Goal: Information Seeking & Learning: Check status

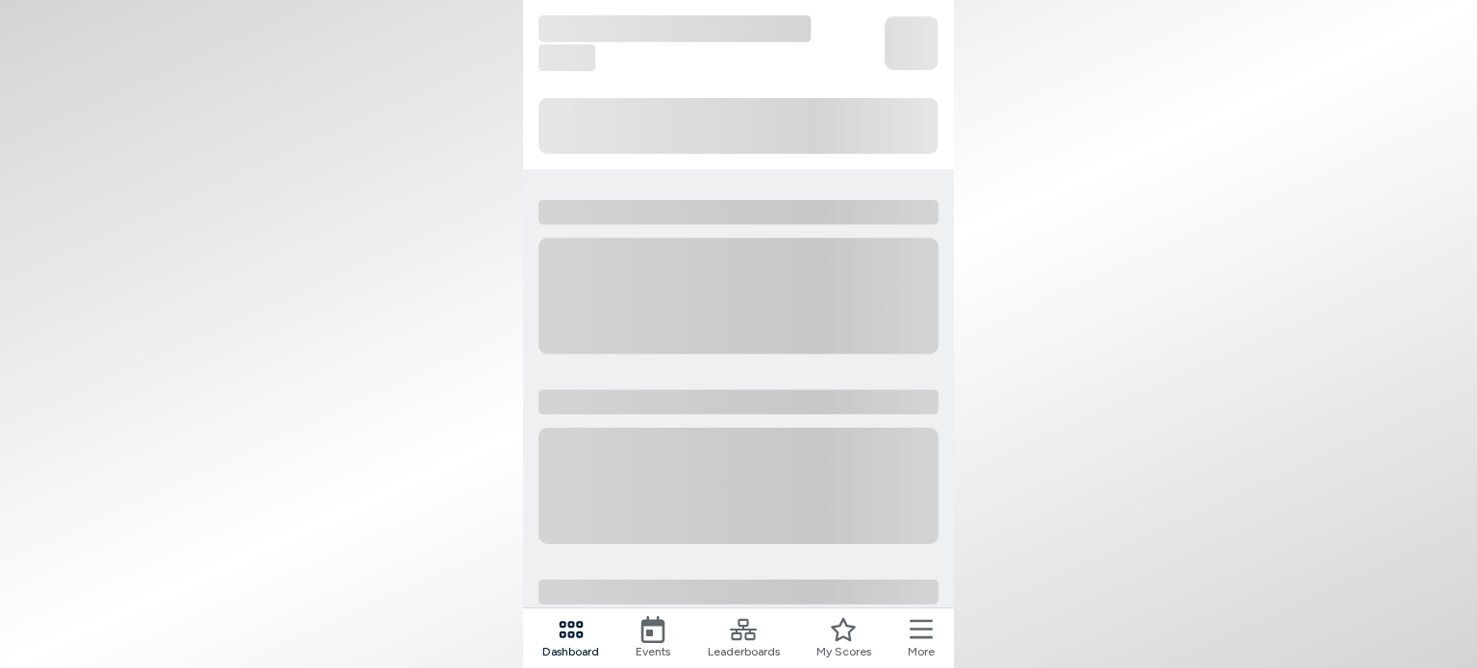
click at [759, 631] on div "Leaderboards" at bounding box center [744, 638] width 72 height 44
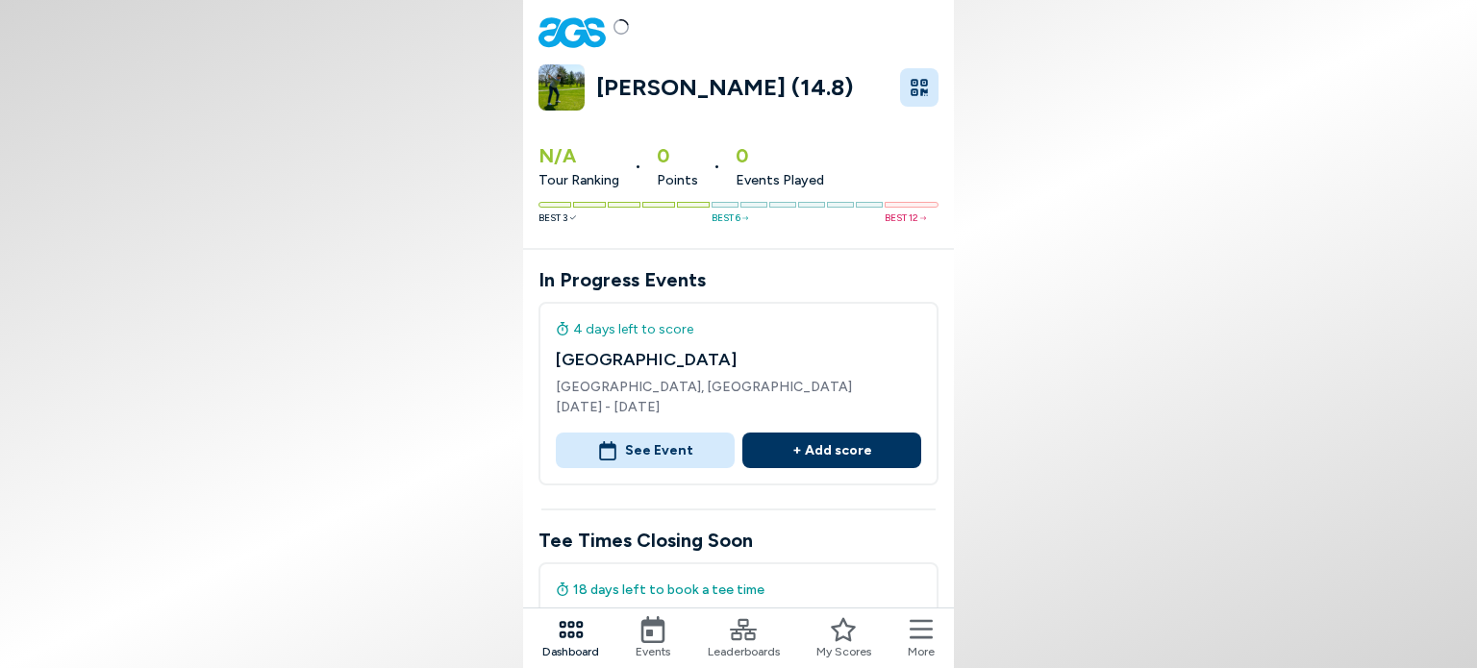
click at [625, 387] on span "[GEOGRAPHIC_DATA], [GEOGRAPHIC_DATA]" at bounding box center [738, 387] width 365 height 20
click at [613, 361] on h4 "[GEOGRAPHIC_DATA]" at bounding box center [738, 360] width 365 height 26
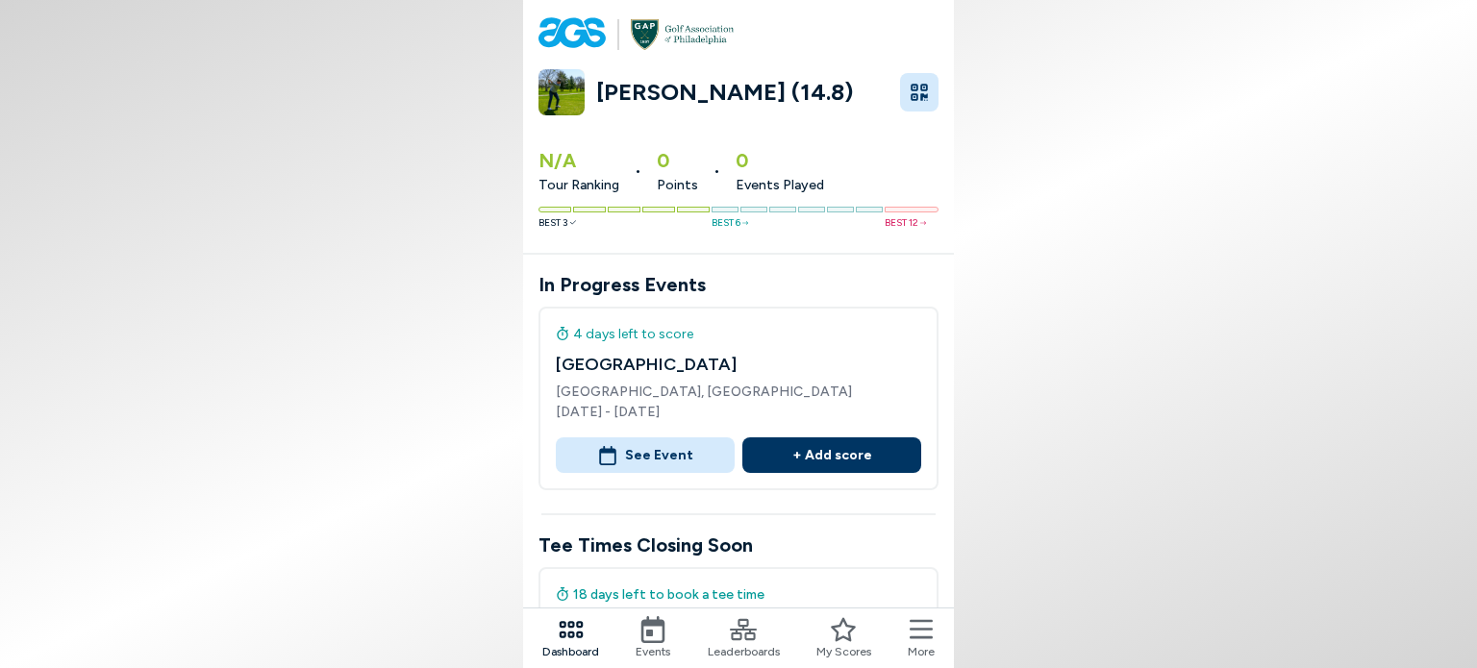
click at [649, 446] on button "See Event" at bounding box center [645, 455] width 179 height 36
click at [651, 459] on button "See Event" at bounding box center [645, 455] width 179 height 36
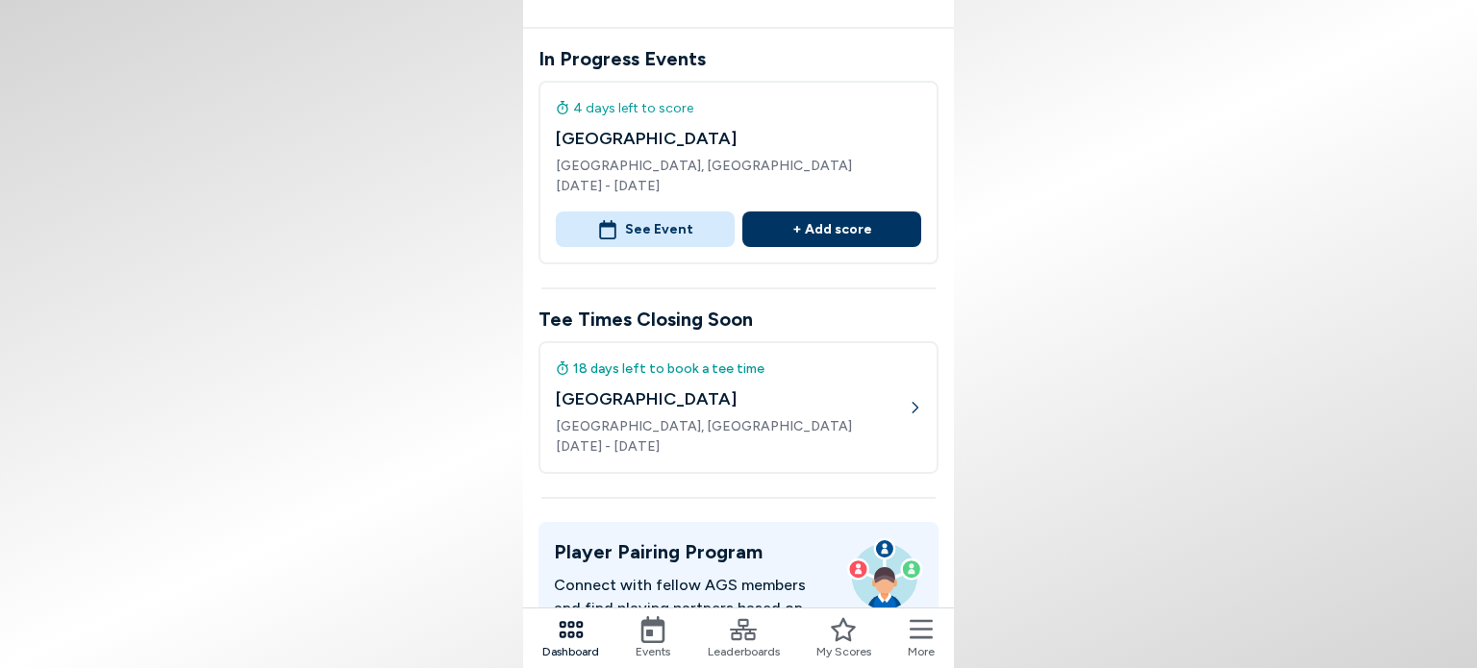
scroll to position [385, 0]
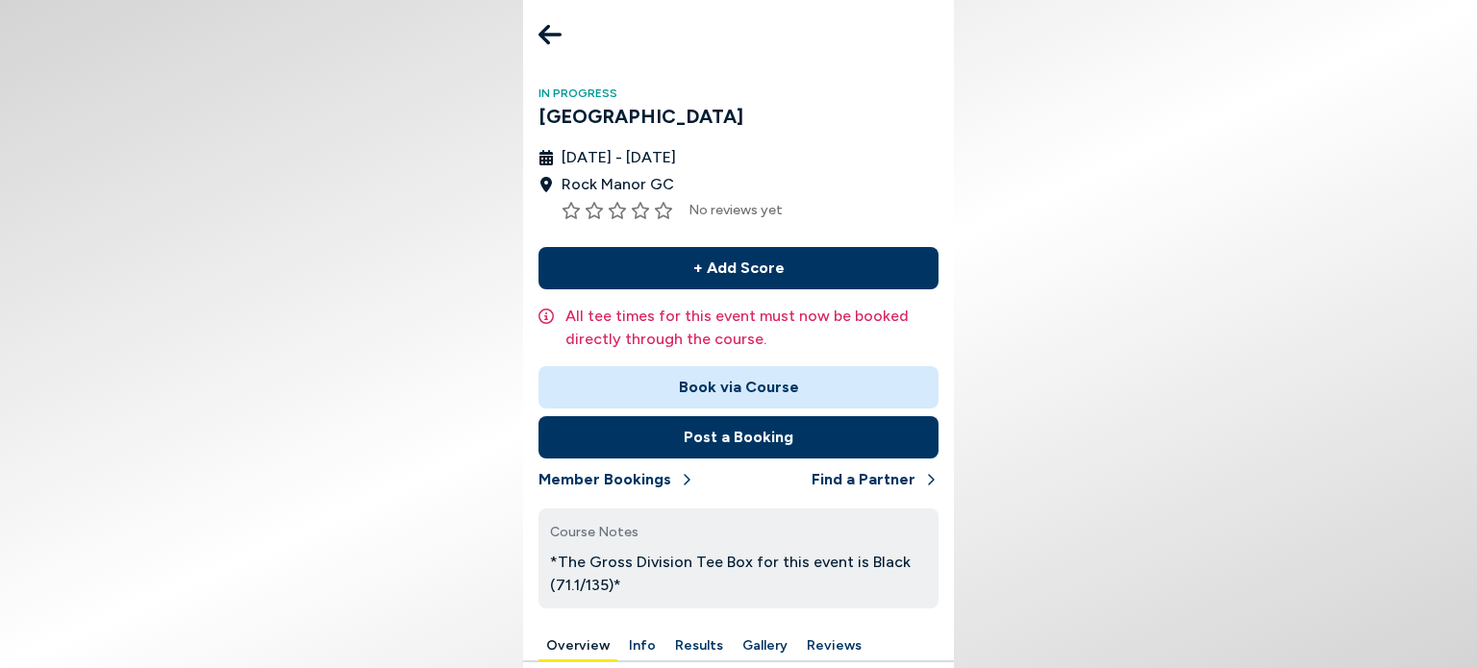
click at [543, 24] on icon at bounding box center [549, 34] width 23 height 38
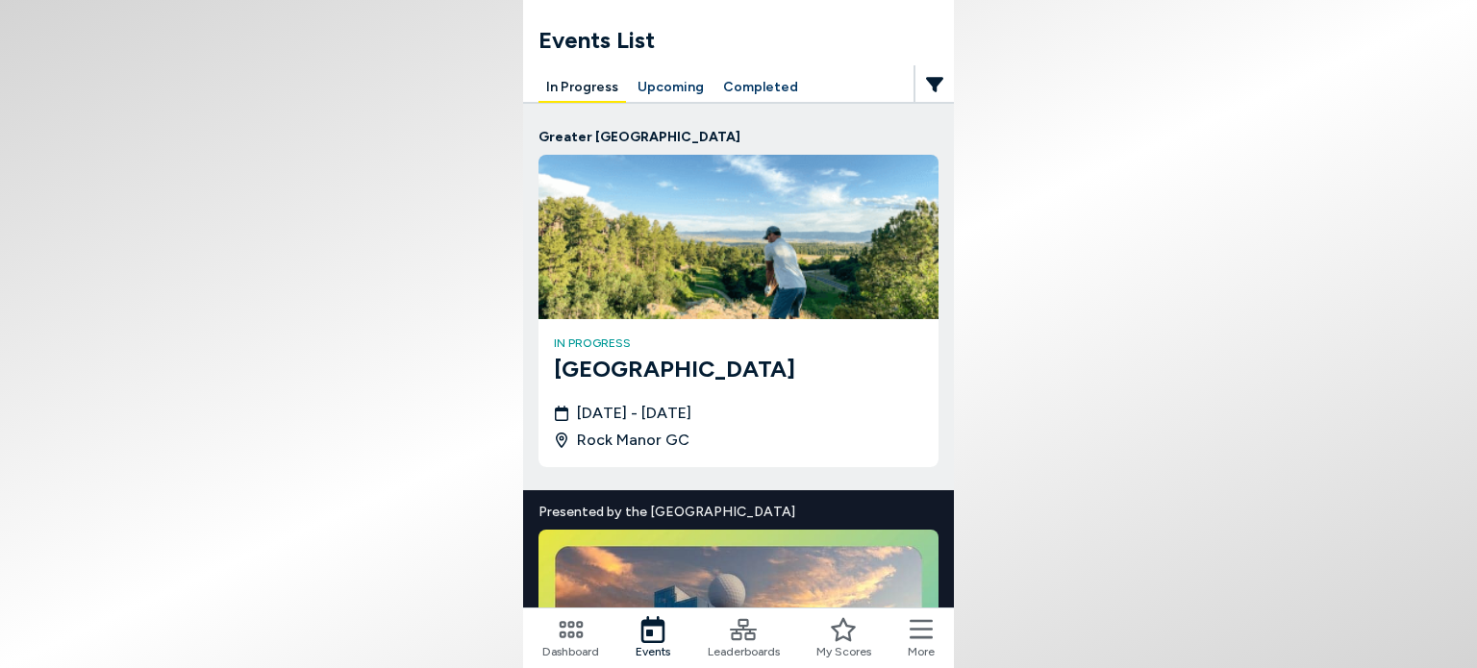
click at [651, 374] on h3 "[GEOGRAPHIC_DATA]" at bounding box center [738, 369] width 369 height 35
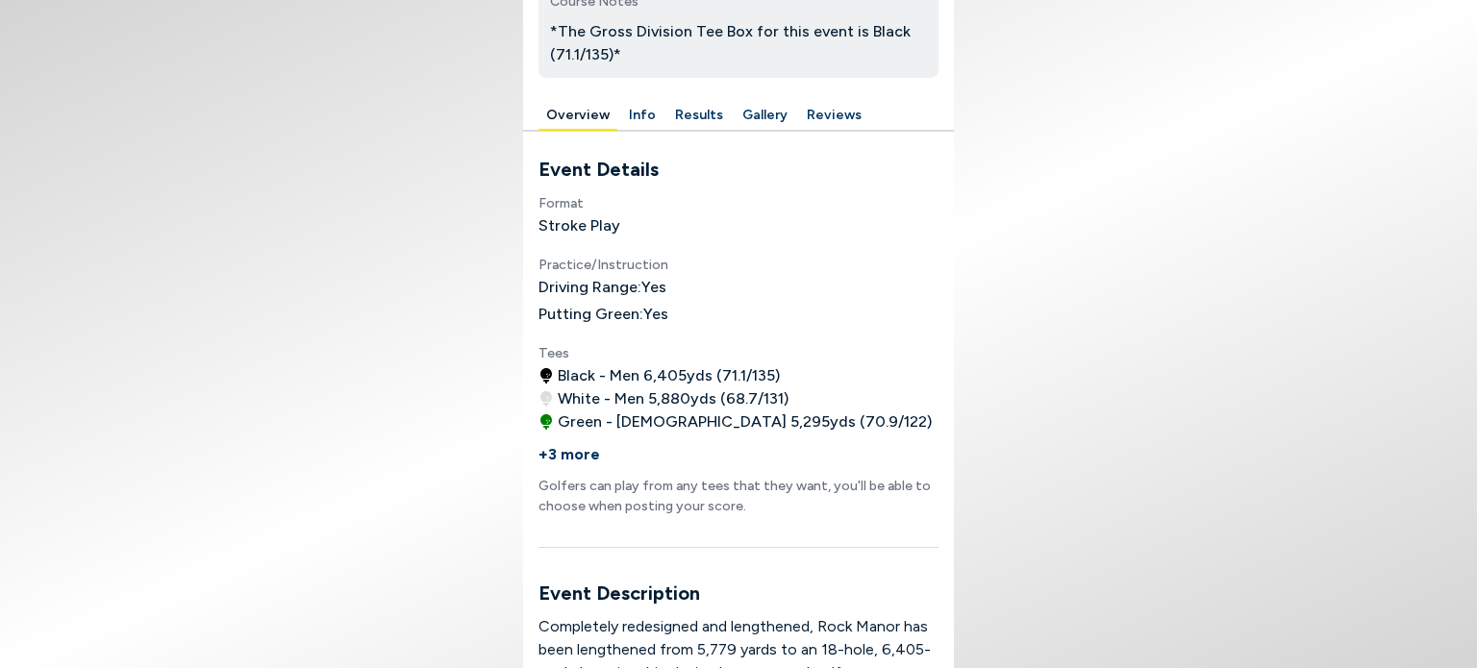
scroll to position [385, 0]
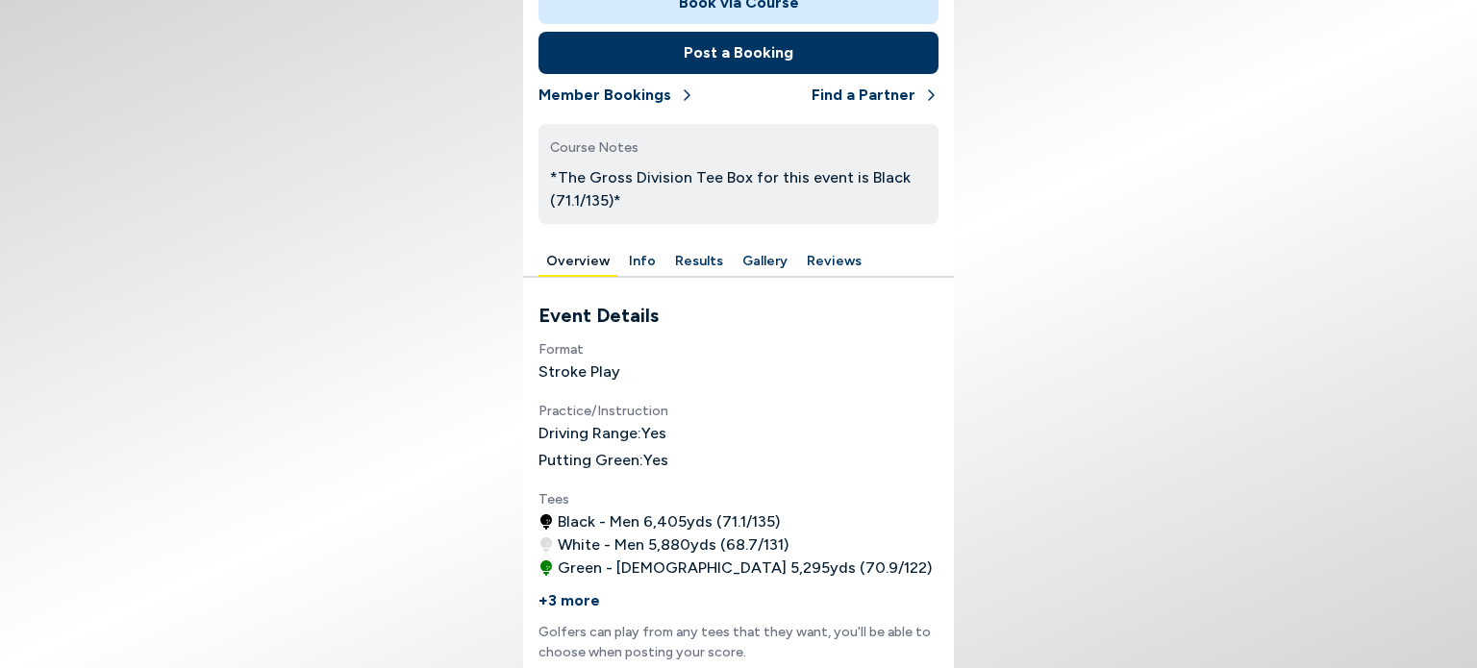
click at [703, 256] on button "Results" at bounding box center [698, 262] width 63 height 30
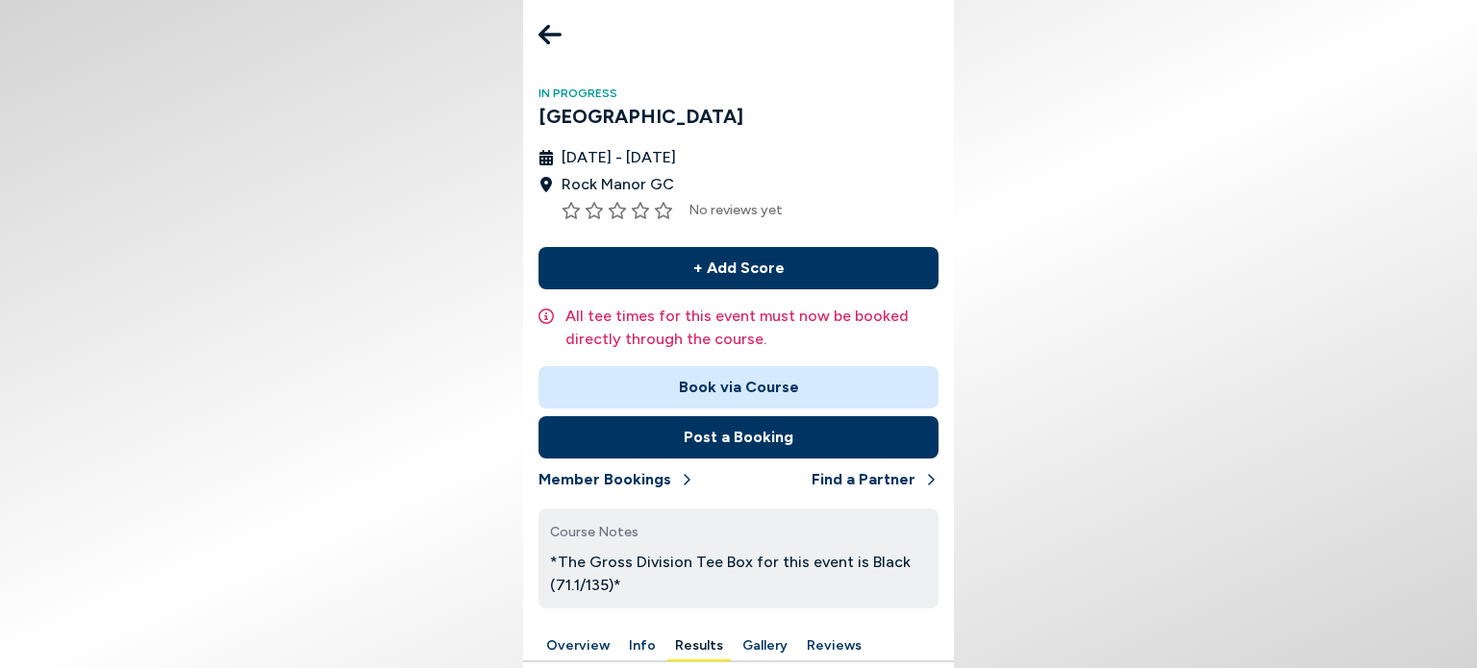
click at [547, 30] on icon at bounding box center [549, 34] width 23 height 38
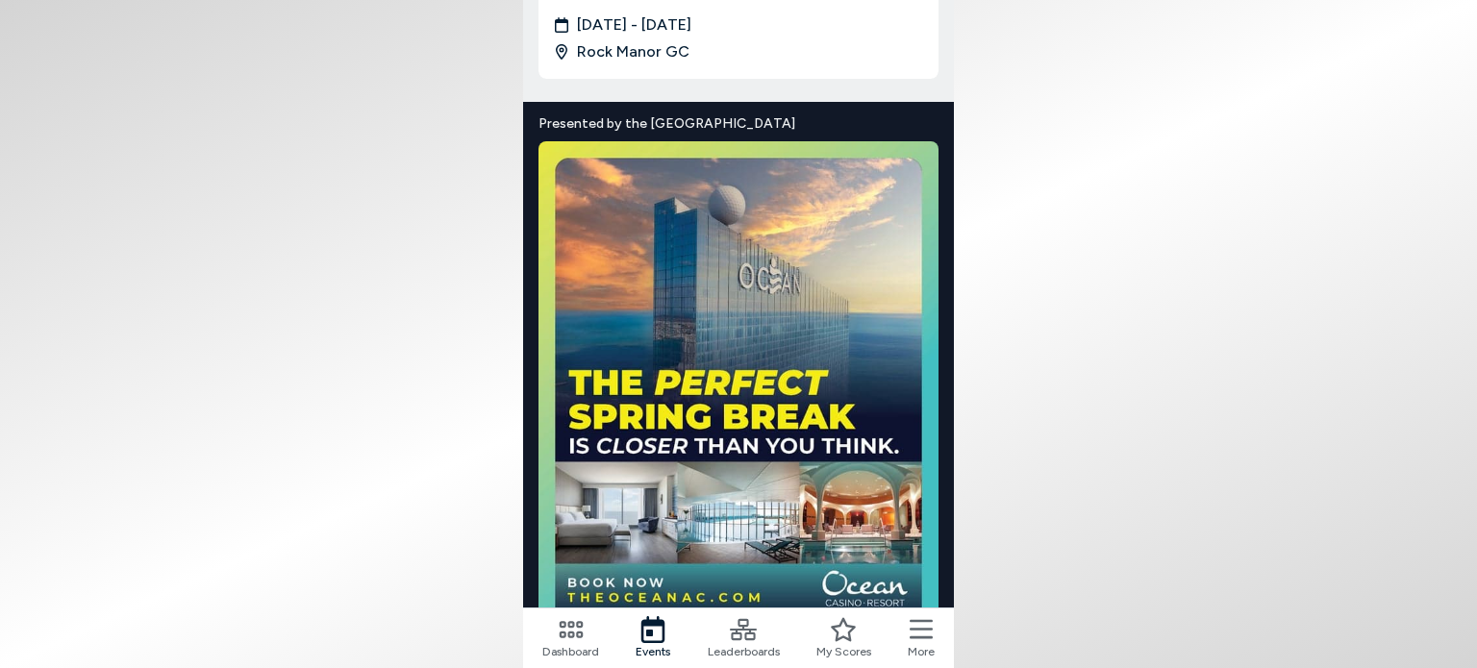
scroll to position [503, 0]
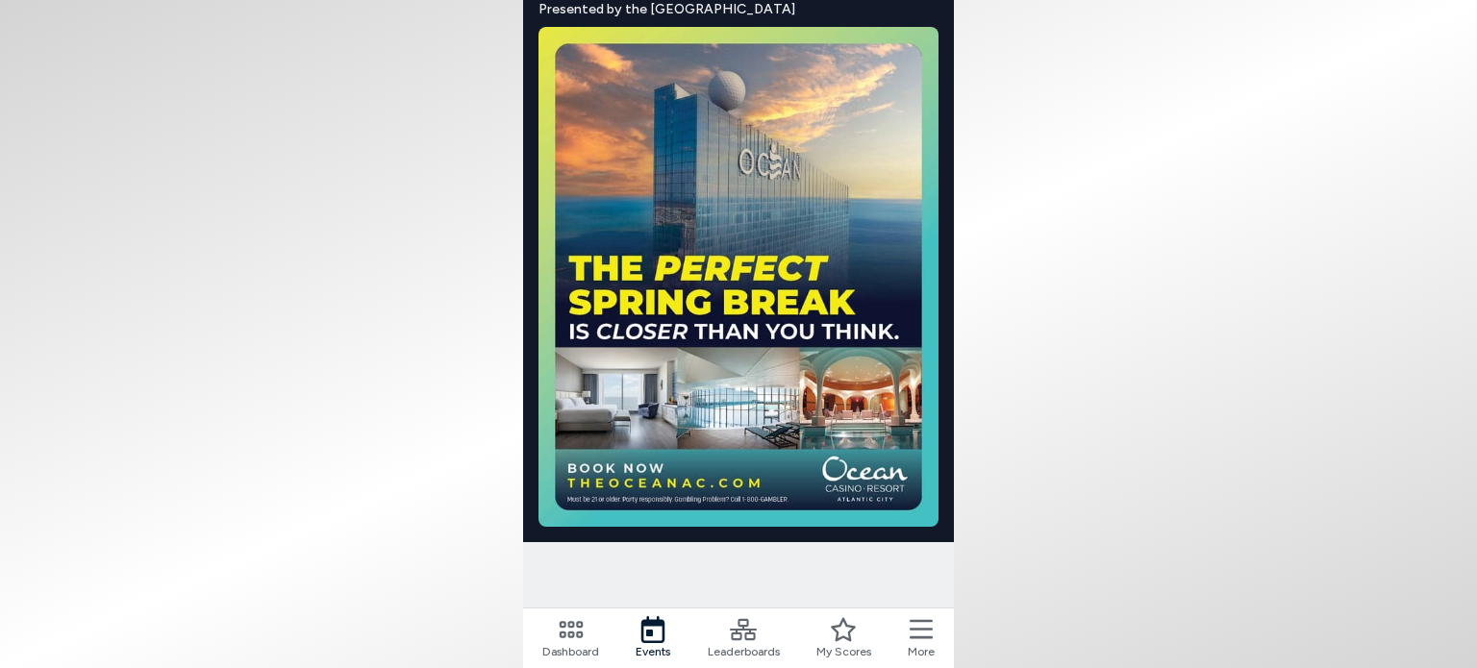
click at [740, 647] on span "Leaderboards" at bounding box center [744, 651] width 72 height 17
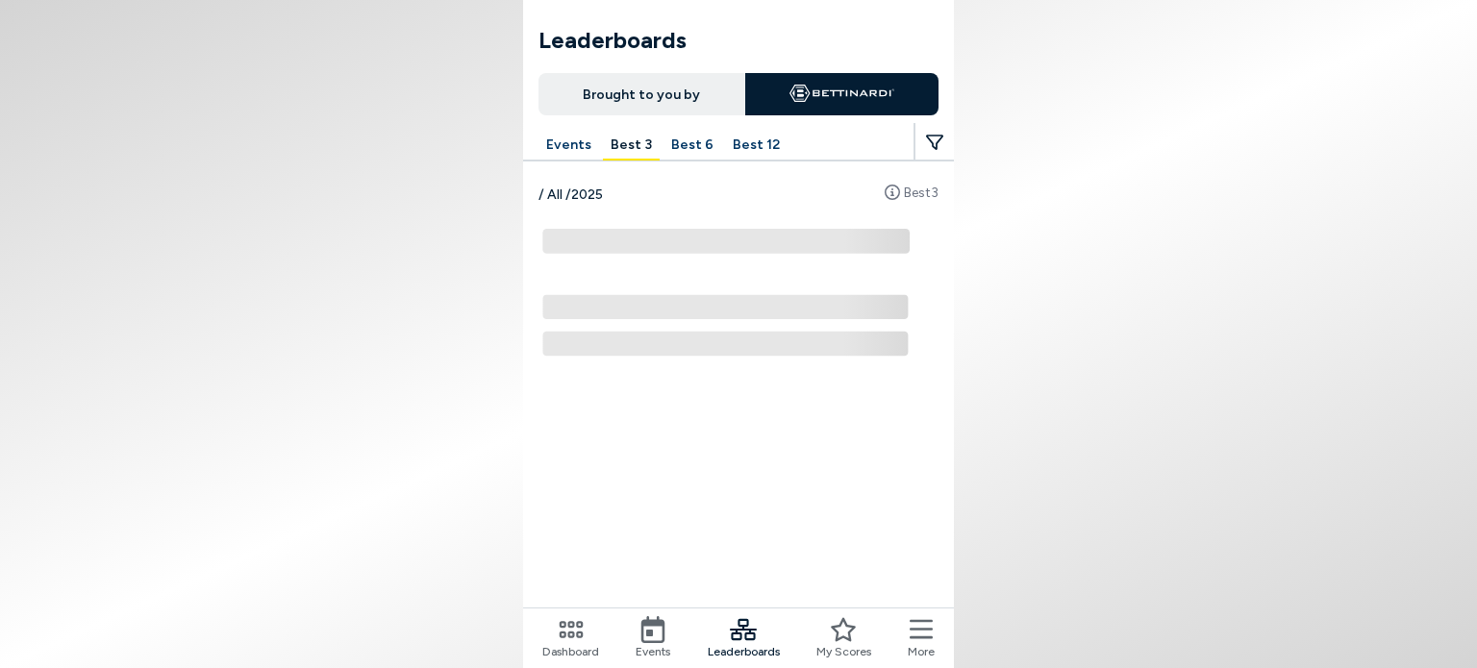
click at [559, 149] on button "Events" at bounding box center [568, 146] width 61 height 30
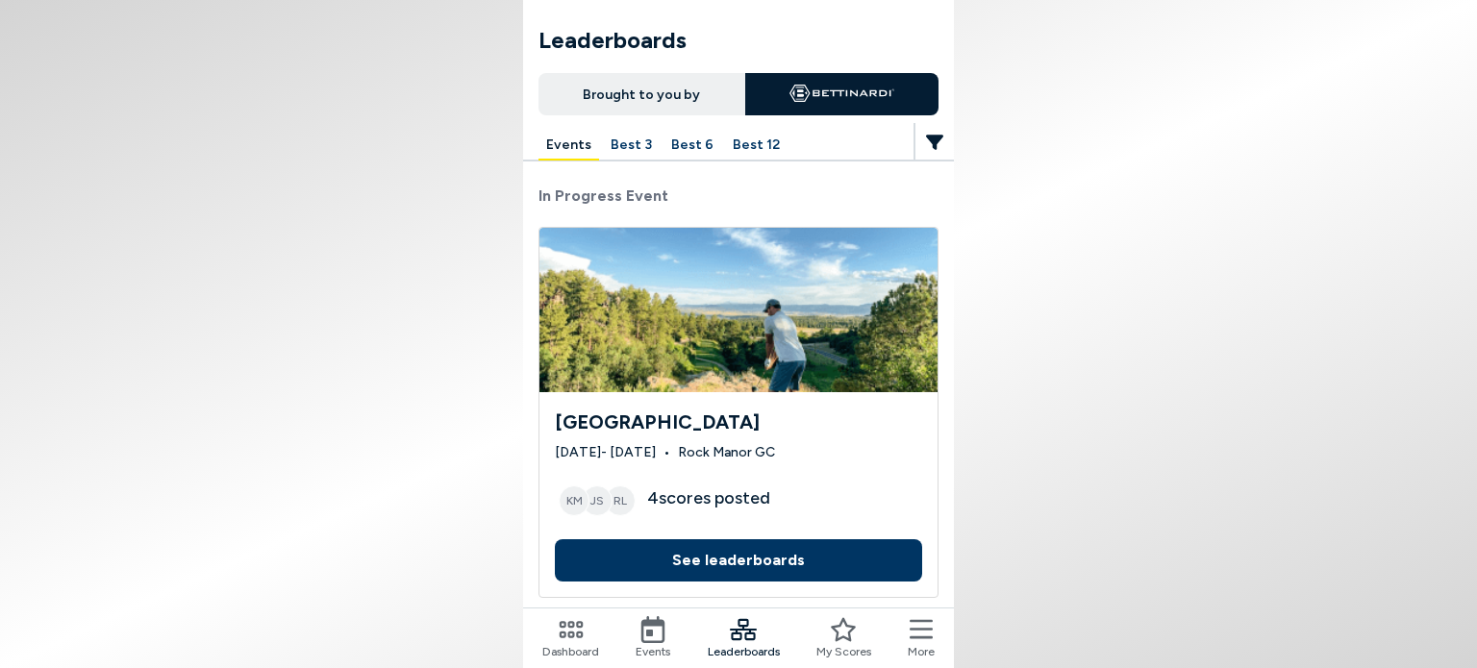
click at [577, 141] on button "Events" at bounding box center [568, 146] width 61 height 30
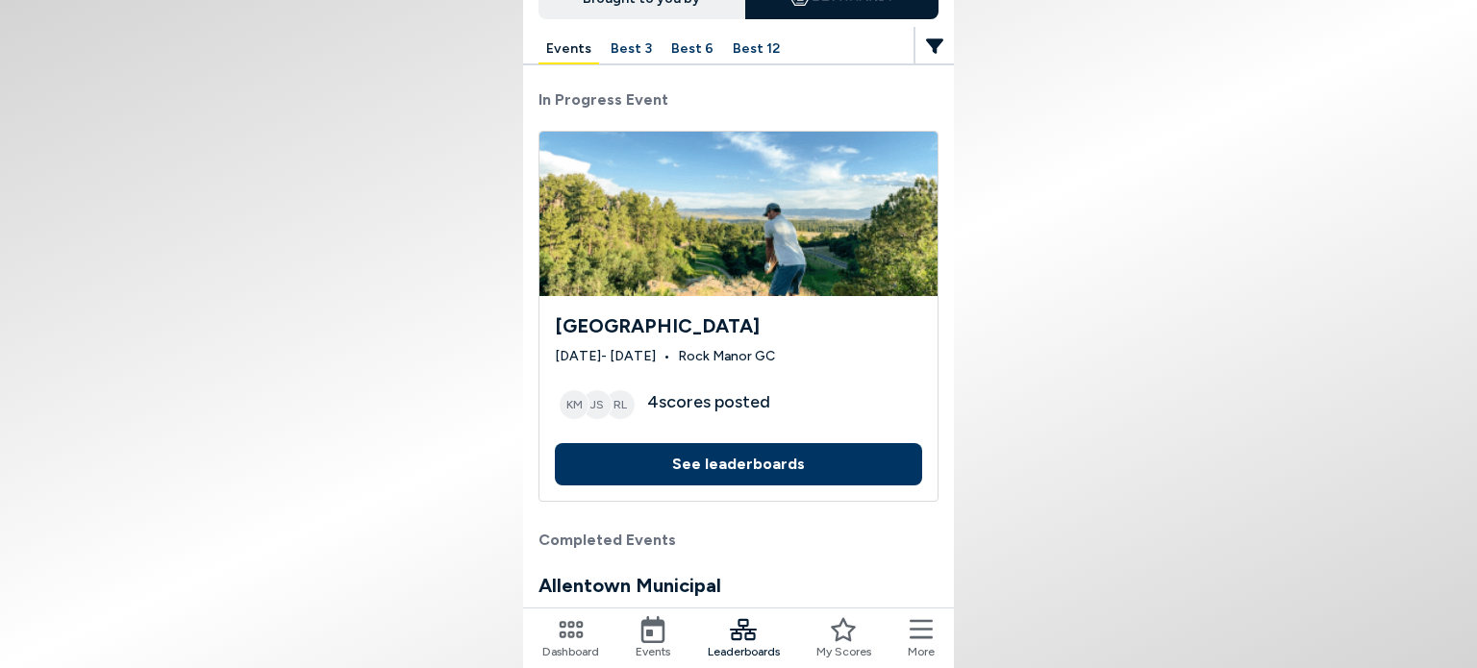
scroll to position [192, 0]
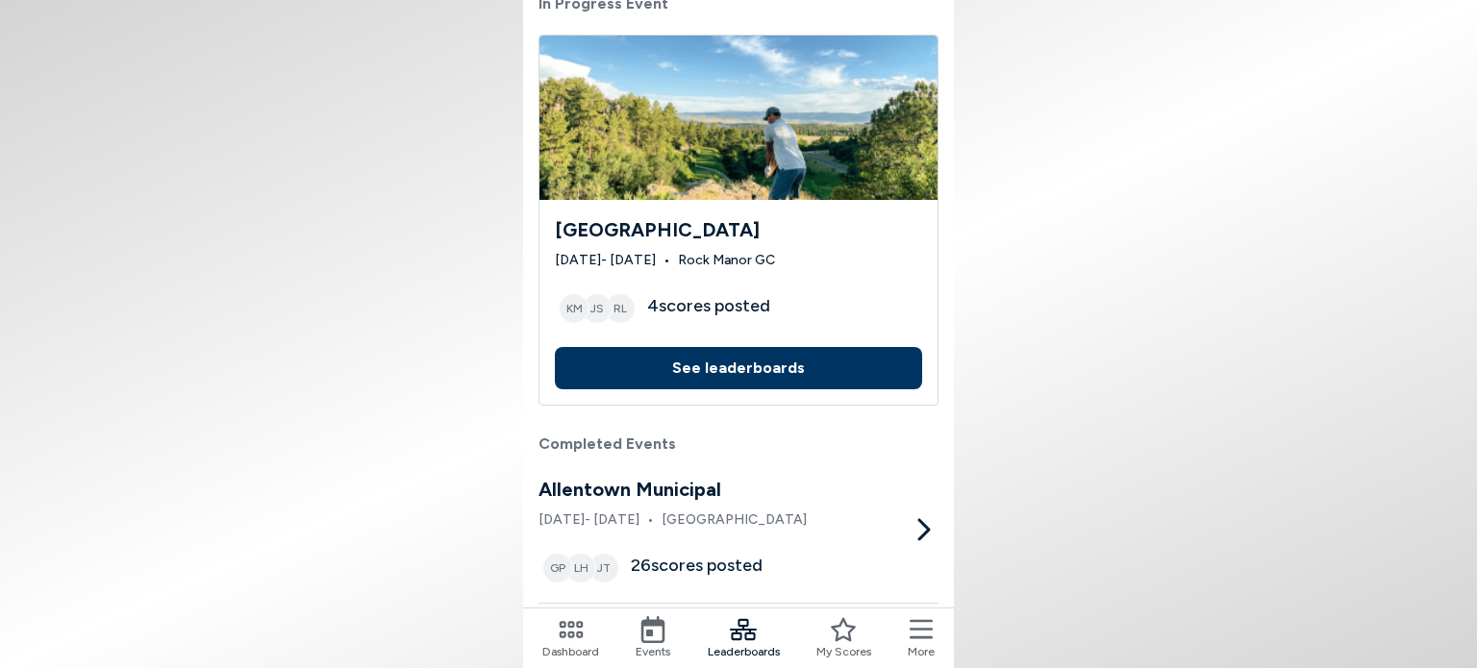
click at [735, 366] on button "See leaderboards" at bounding box center [738, 368] width 367 height 42
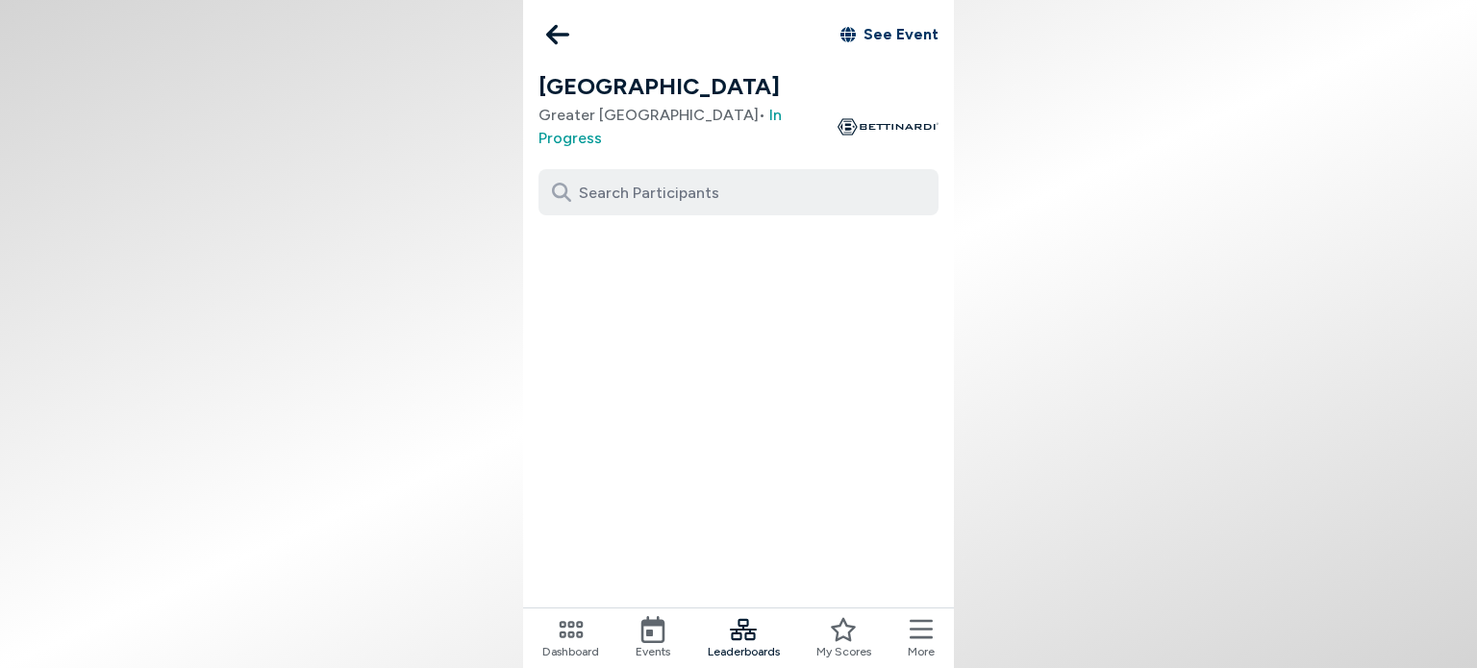
click at [680, 185] on input at bounding box center [738, 192] width 400 height 46
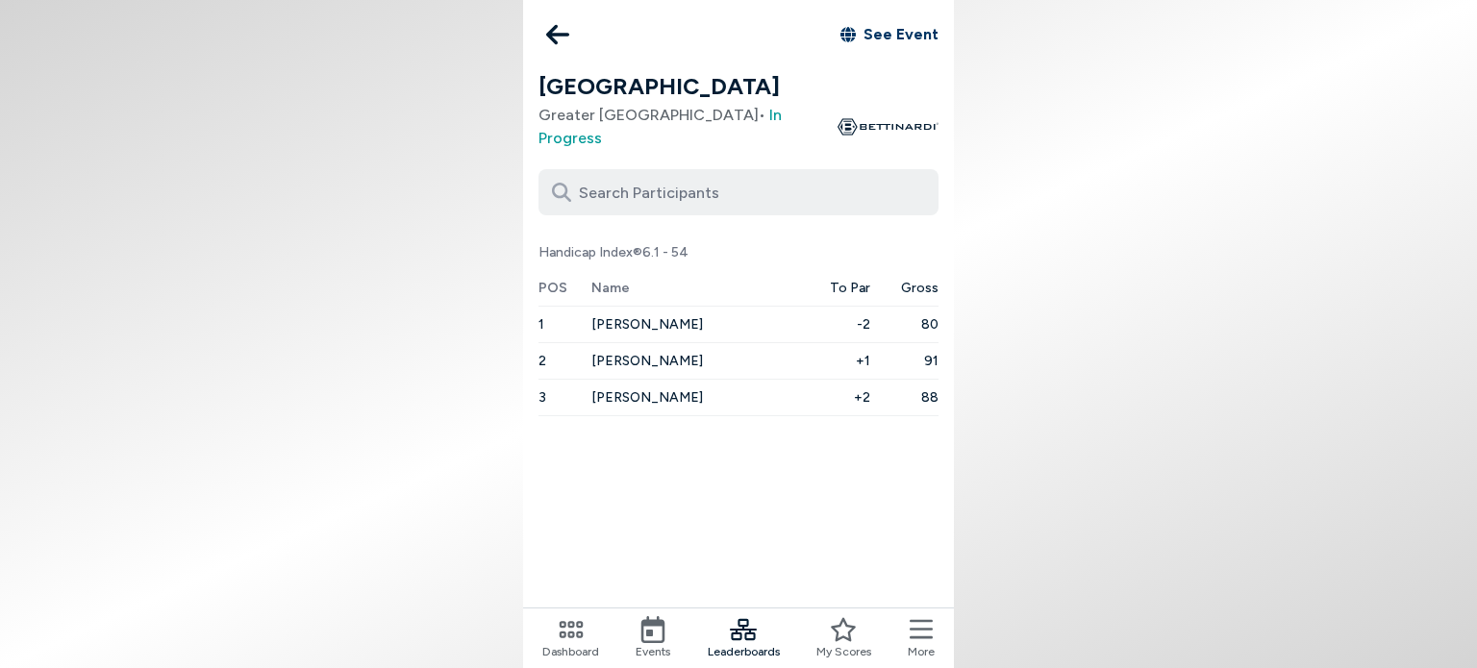
click at [562, 37] on icon at bounding box center [557, 34] width 23 height 38
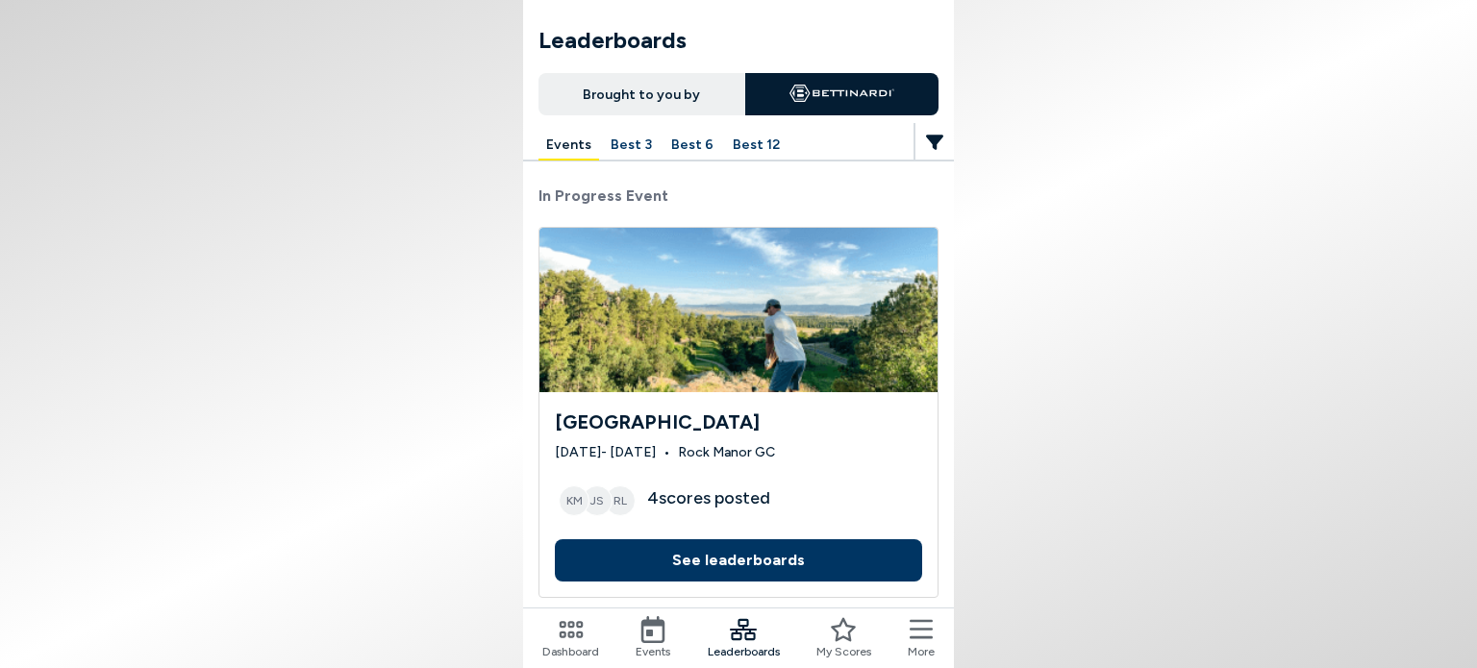
click at [707, 541] on button "See leaderboards" at bounding box center [738, 560] width 367 height 42
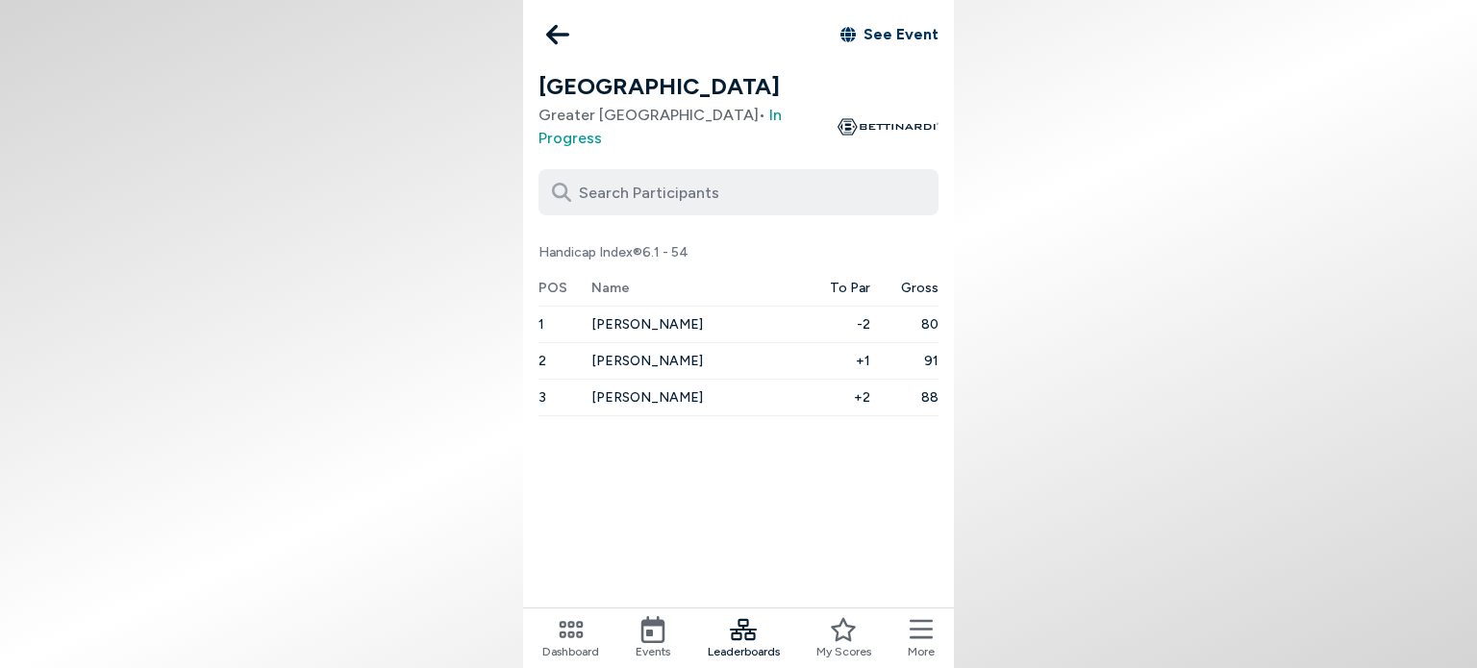
click at [689, 182] on input at bounding box center [738, 192] width 400 height 46
type input "s"
click at [573, 220] on div "See Event [GEOGRAPHIC_DATA] [GEOGRAPHIC_DATA] • In Progress s Gross Net Handica…" at bounding box center [738, 334] width 431 height 668
click at [571, 246] on button "Gross" at bounding box center [564, 260] width 53 height 28
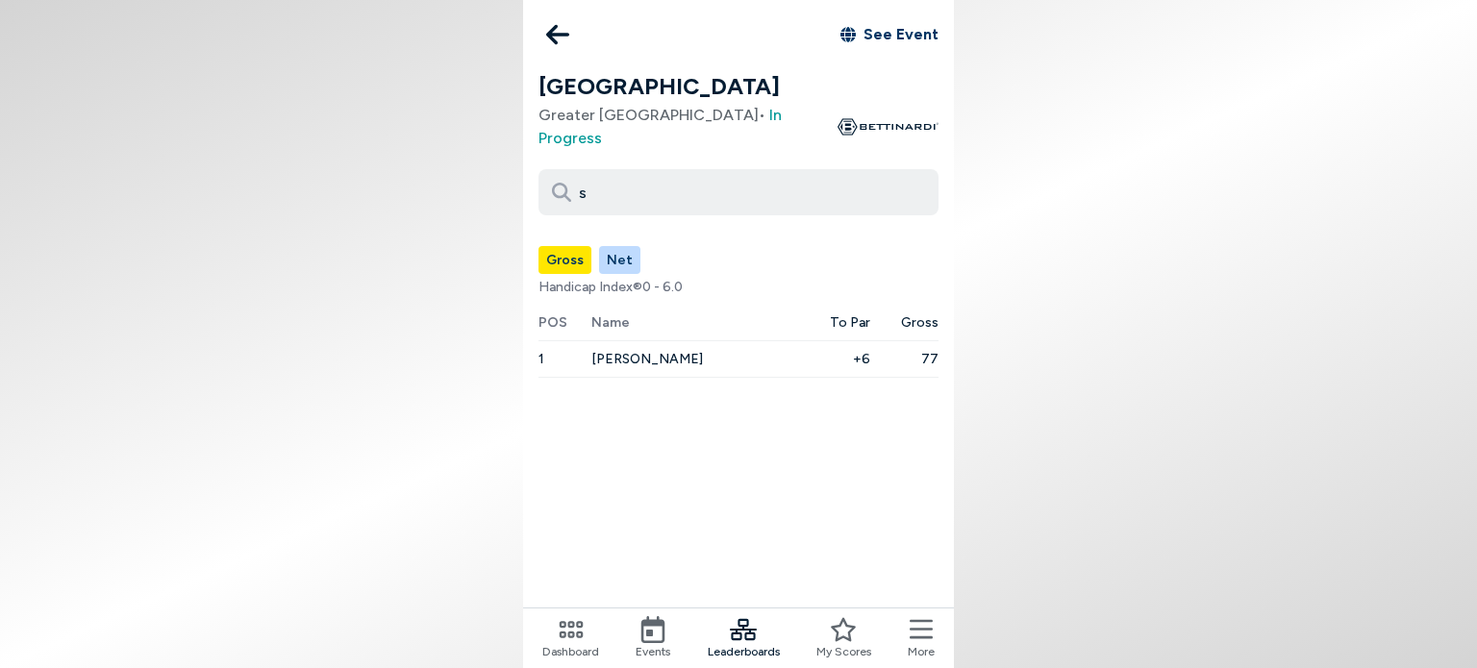
click at [621, 246] on button "Net" at bounding box center [619, 260] width 41 height 28
drag, startPoint x: 599, startPoint y: 137, endPoint x: 610, endPoint y: 162, distance: 27.5
click at [599, 138] on div "See Event [GEOGRAPHIC_DATA] [GEOGRAPHIC_DATA] • In Progress s" at bounding box center [738, 115] width 431 height 231
click at [617, 170] on input "s" at bounding box center [738, 192] width 400 height 46
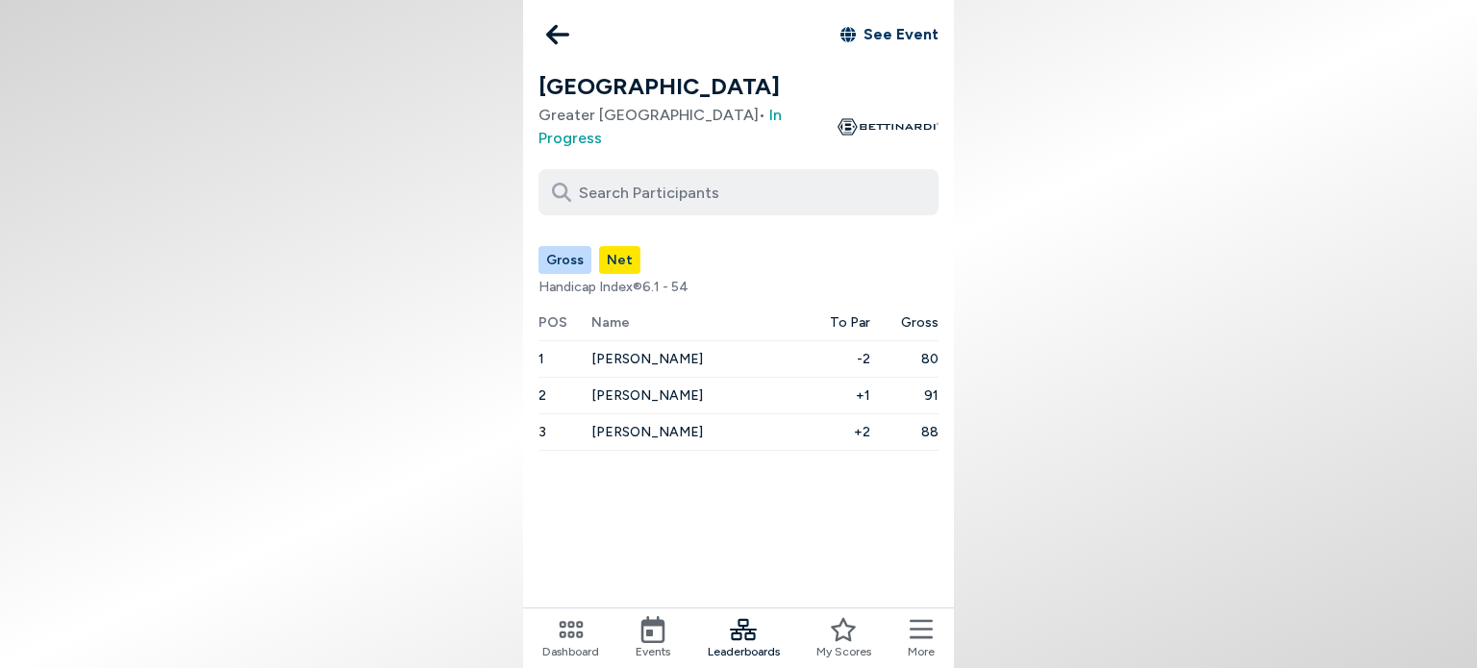
click at [559, 246] on button "Gross" at bounding box center [564, 260] width 53 height 28
